Goal: Task Accomplishment & Management: Manage account settings

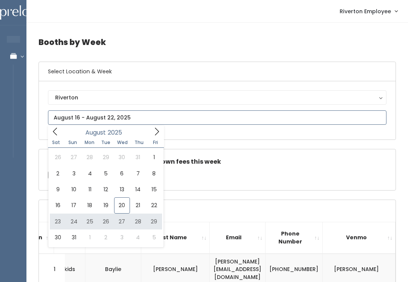
type input "[DATE] to [DATE]"
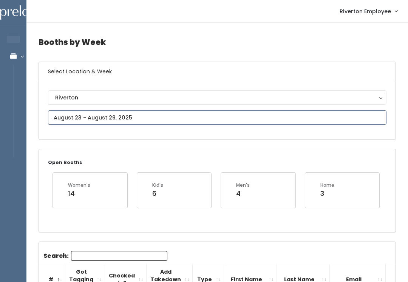
click at [189, 118] on input "text" at bounding box center [217, 117] width 339 height 14
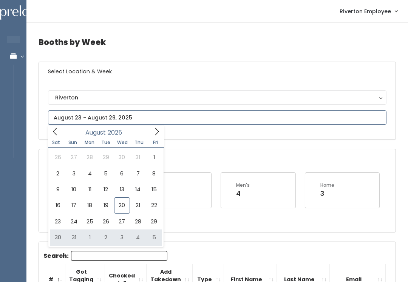
type input "August 30 to September 5"
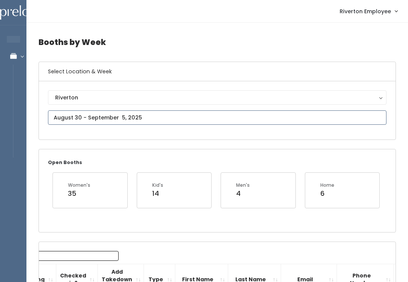
click at [182, 119] on input "text" at bounding box center [217, 117] width 339 height 14
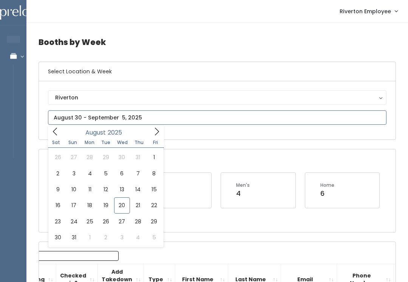
click at [160, 132] on icon at bounding box center [157, 131] width 8 height 8
type input "September 6 to September 12"
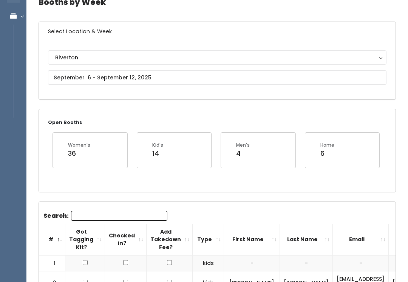
scroll to position [40, 0]
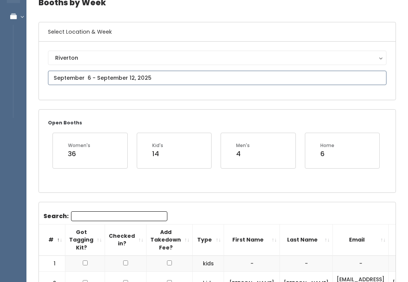
click at [192, 85] on input "text" at bounding box center [217, 78] width 339 height 14
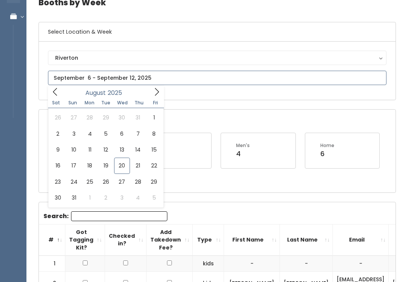
click at [153, 97] on span at bounding box center [157, 92] width 14 height 12
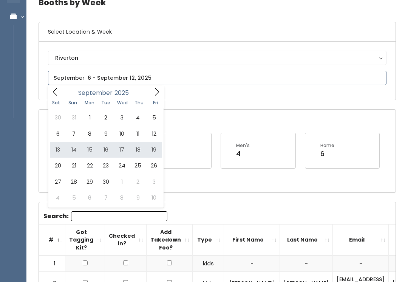
type input "September 13 to September 19"
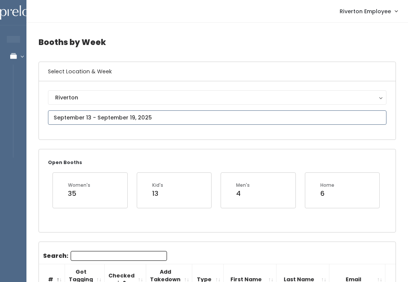
click at [174, 119] on input "text" at bounding box center [217, 117] width 339 height 14
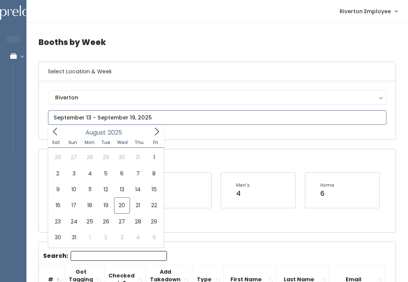
click at [155, 135] on icon at bounding box center [157, 131] width 8 height 8
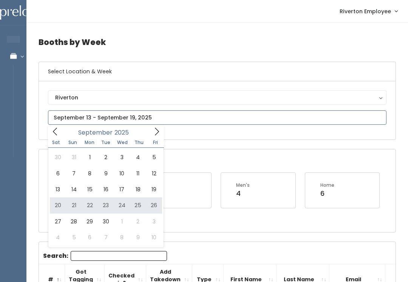
type input "September 20 to September 26"
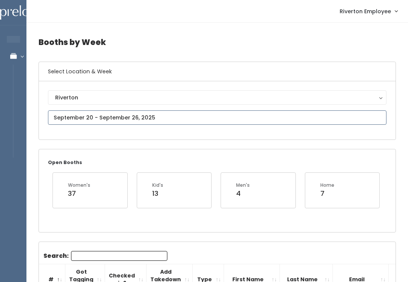
click at [188, 124] on input "text" at bounding box center [217, 117] width 339 height 14
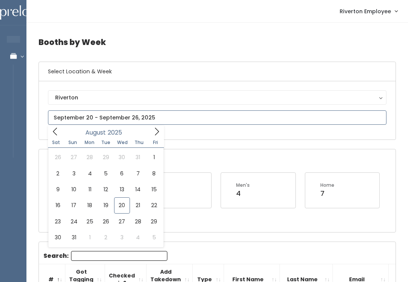
click at [162, 132] on span at bounding box center [157, 132] width 14 height 12
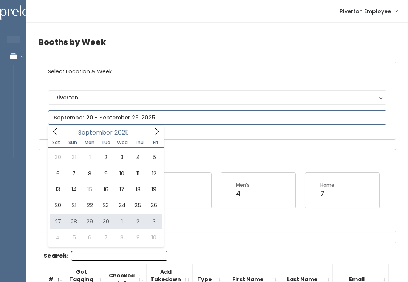
type input "September 27 to October 3"
